Goal: Navigation & Orientation: Find specific page/section

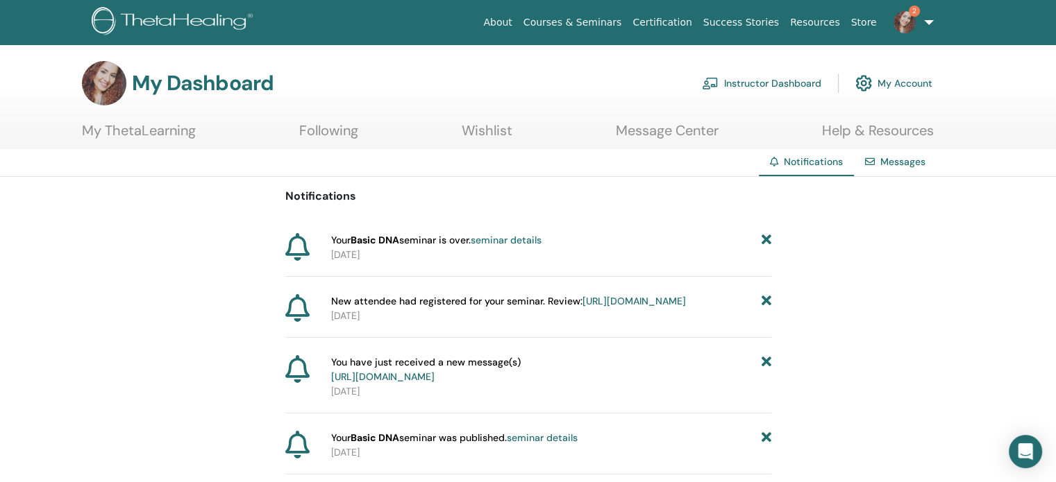
click at [894, 18] on span "2" at bounding box center [904, 21] width 33 height 11
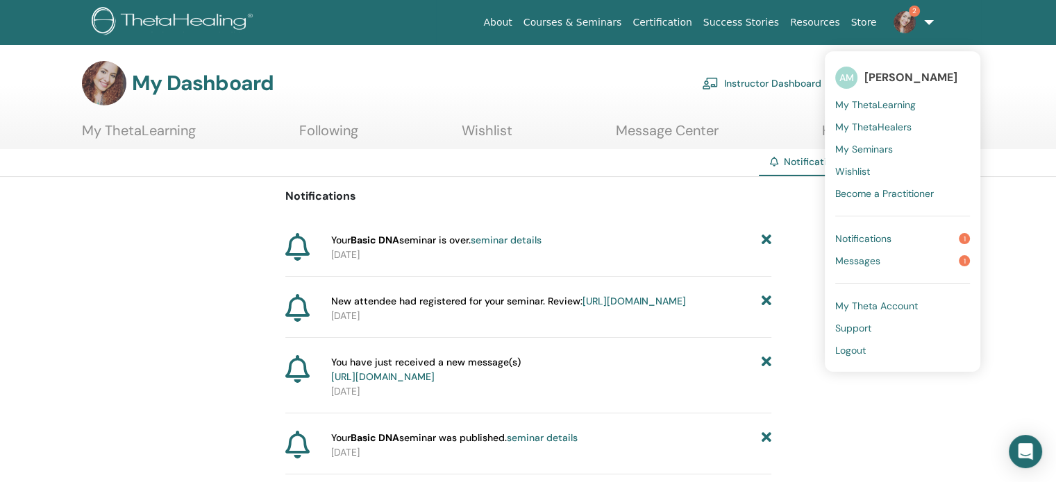
click at [852, 238] on span "Notifications" at bounding box center [863, 239] width 56 height 12
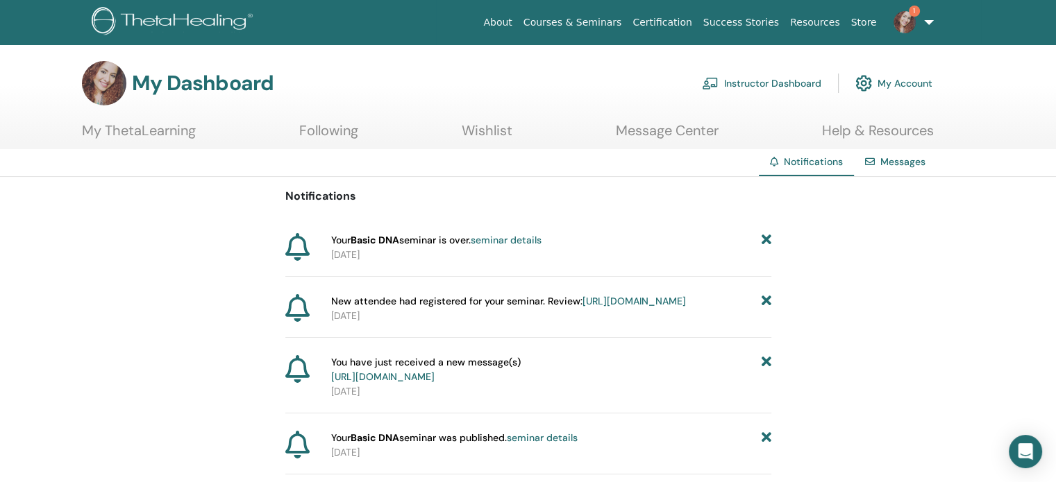
click at [769, 81] on link "Instructor Dashboard" at bounding box center [761, 83] width 119 height 31
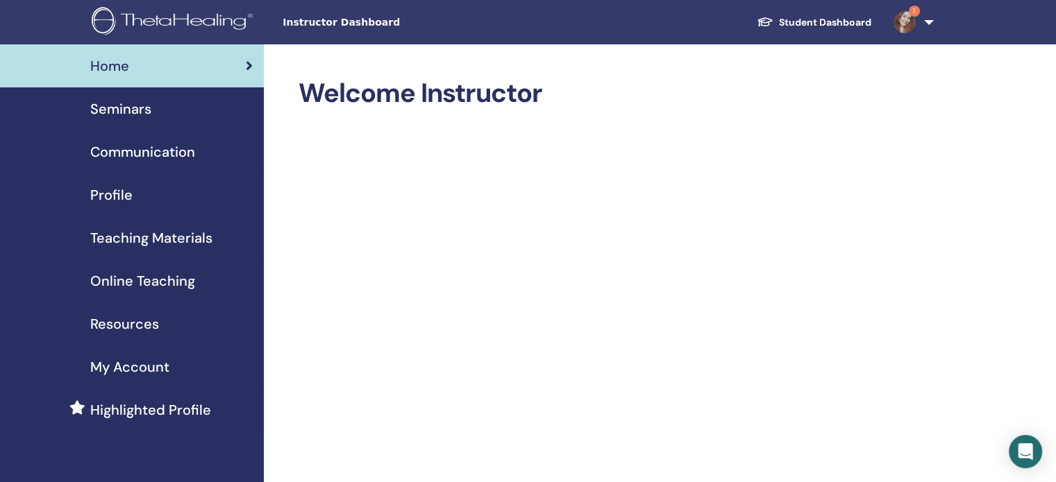
click at [803, 26] on link "Student Dashboard" at bounding box center [814, 23] width 137 height 26
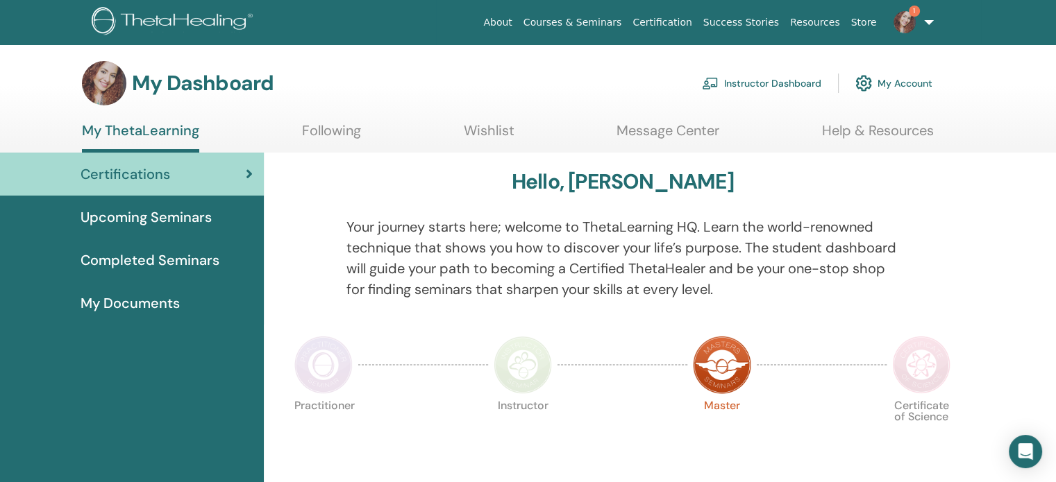
click at [599, 355] on div at bounding box center [622, 365] width 130 height 64
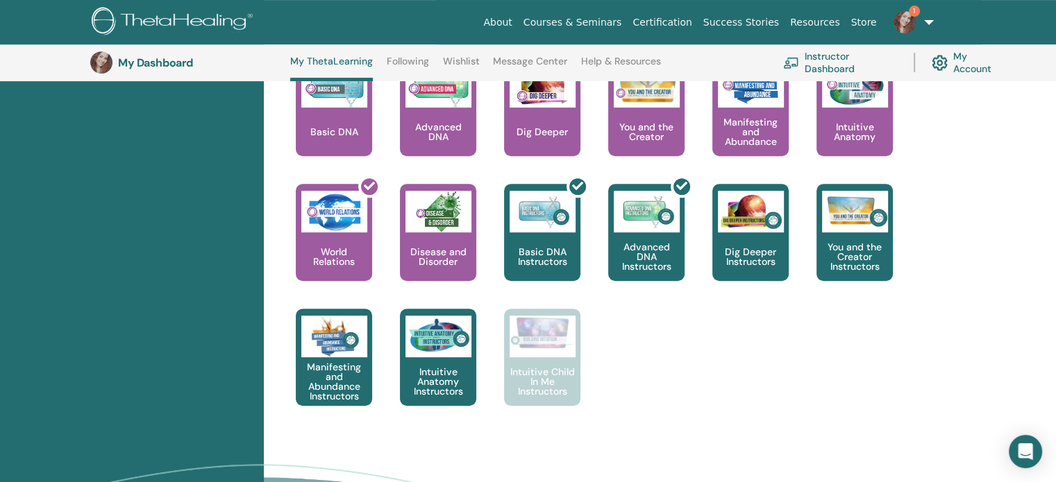
scroll to position [628, 0]
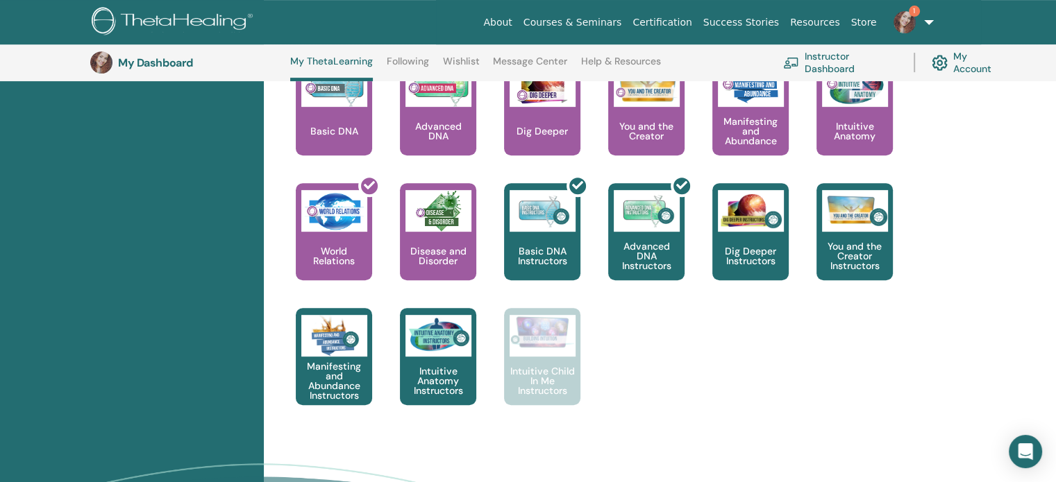
click at [750, 250] on p "Dig Deeper Instructors" at bounding box center [750, 255] width 76 height 19
